Goal: Book appointment/travel/reservation

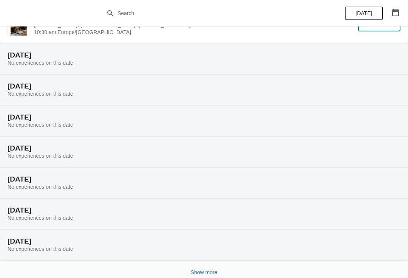
scroll to position [66, 0]
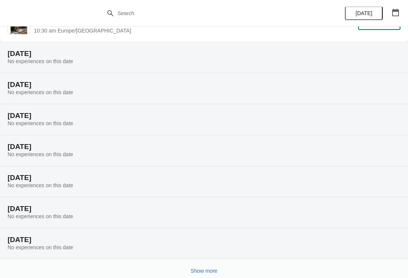
click at [28, 240] on h2 "[DATE]" at bounding box center [204, 240] width 393 height 8
click at [200, 265] on button "Show more" at bounding box center [204, 271] width 33 height 14
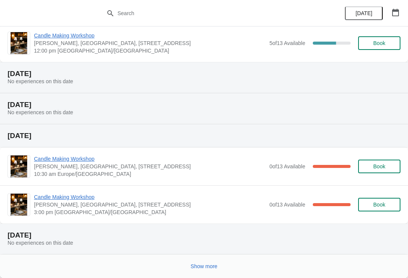
scroll to position [417, 0]
click at [203, 263] on span "Show more" at bounding box center [204, 266] width 27 height 6
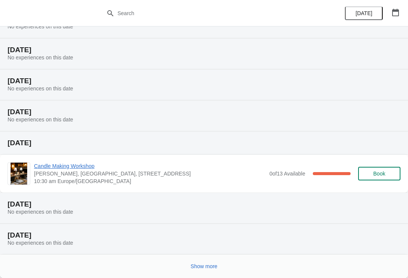
scroll to position [694, 0]
click at [202, 265] on span "Show more" at bounding box center [204, 266] width 27 height 6
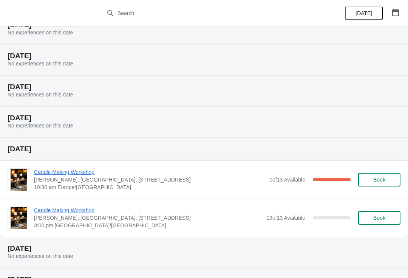
scroll to position [936, 0]
click at [45, 209] on span "Candle Making Workshop" at bounding box center [148, 210] width 228 height 8
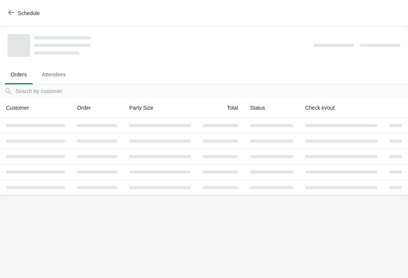
scroll to position [0, 0]
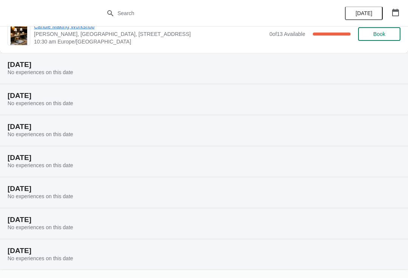
scroll to position [56, 0]
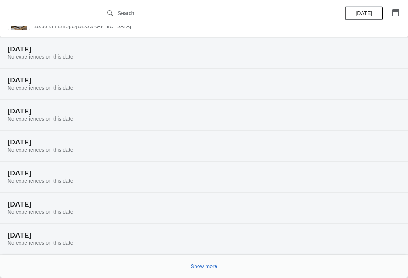
click at [200, 265] on span "Show more" at bounding box center [204, 266] width 27 height 6
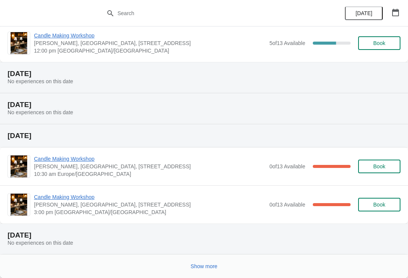
scroll to position [417, 0]
click at [197, 272] on button "Show more" at bounding box center [204, 266] width 33 height 14
click at [216, 259] on div at bounding box center [201, 263] width 399 height 15
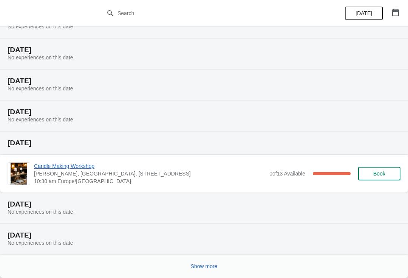
scroll to position [694, 0]
click at [199, 271] on button "Show more" at bounding box center [204, 266] width 33 height 14
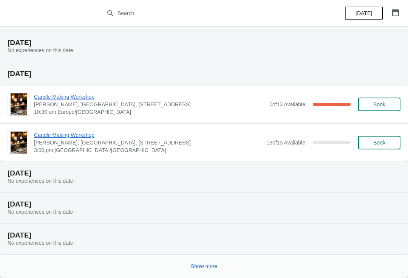
scroll to position [1011, 0]
